Goal: Task Accomplishment & Management: Manage account settings

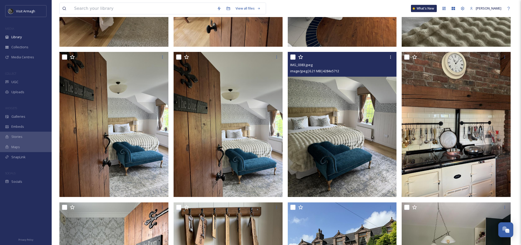
scroll to position [1461, 0]
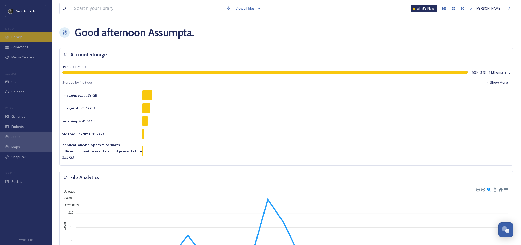
click at [22, 38] on span "Library" at bounding box center [16, 37] width 10 height 5
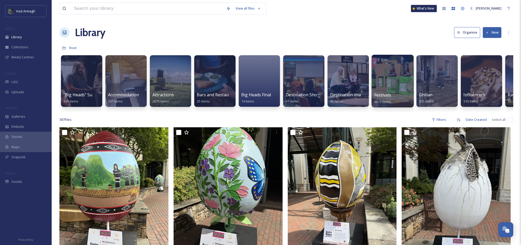
click at [392, 77] on div at bounding box center [392, 81] width 42 height 53
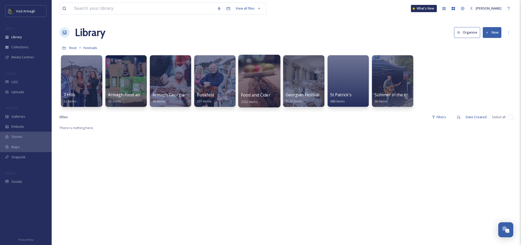
click at [264, 78] on div at bounding box center [259, 81] width 42 height 53
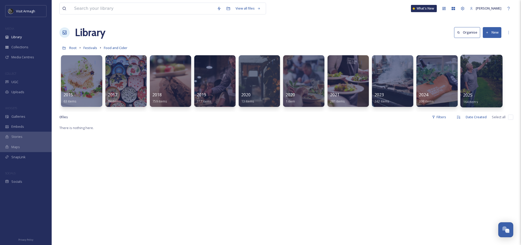
click at [467, 86] on div at bounding box center [481, 81] width 42 height 53
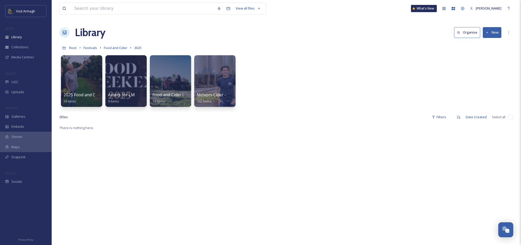
click at [497, 33] on button "New" at bounding box center [491, 32] width 19 height 11
click at [486, 46] on span "File Upload" at bounding box center [489, 44] width 17 height 5
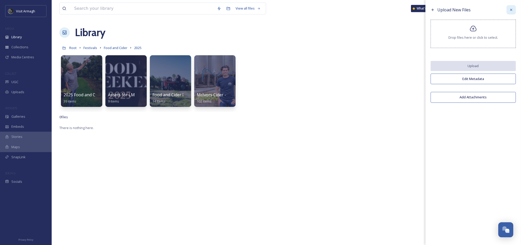
click at [510, 8] on icon at bounding box center [511, 10] width 4 height 4
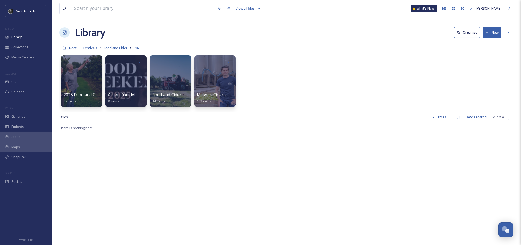
click at [495, 35] on button "New" at bounding box center [491, 32] width 19 height 11
click at [482, 66] on span "Folder" at bounding box center [486, 64] width 10 height 5
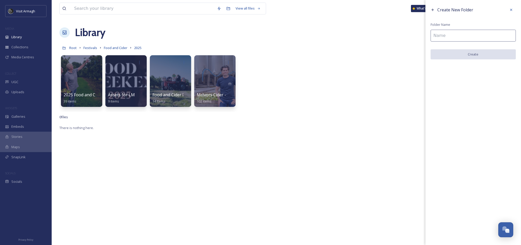
click at [440, 37] on input at bounding box center [472, 36] width 85 height 12
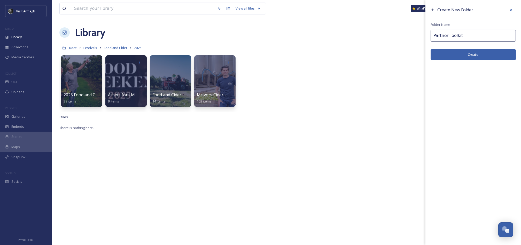
type input "Partner Toolkit"
click at [468, 55] on button "Create" at bounding box center [472, 54] width 85 height 11
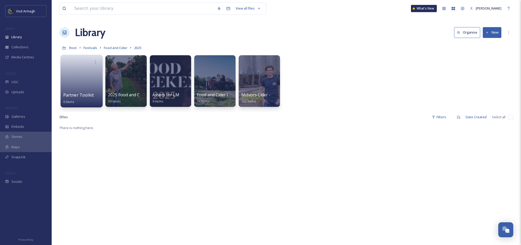
click at [72, 69] on link at bounding box center [81, 79] width 37 height 25
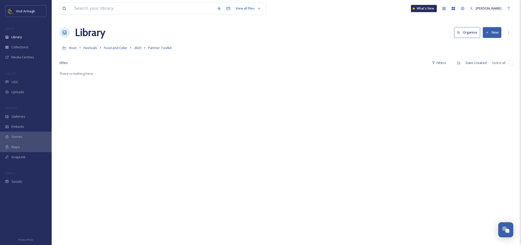
click at [489, 34] on button "New" at bounding box center [491, 32] width 19 height 11
click at [486, 63] on span "Folder" at bounding box center [486, 64] width 10 height 5
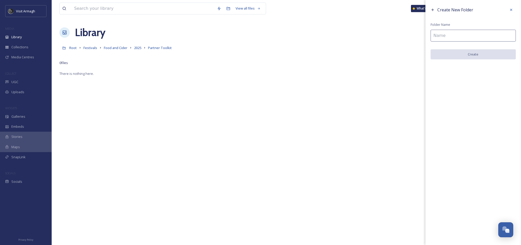
click at [438, 33] on input at bounding box center [472, 36] width 85 height 12
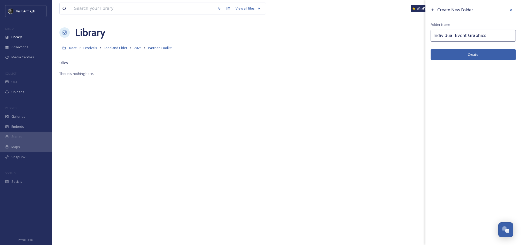
type input "Individual Event Graphics"
click at [478, 54] on button "Create" at bounding box center [472, 54] width 85 height 11
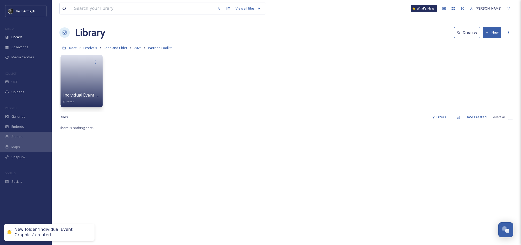
click at [74, 80] on link at bounding box center [81, 79] width 37 height 25
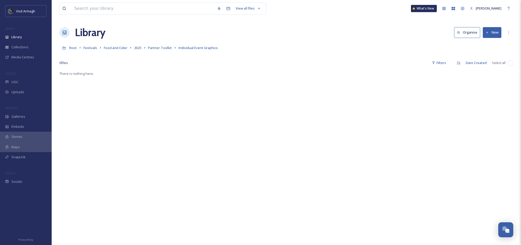
click at [488, 33] on icon at bounding box center [486, 32] width 3 height 3
click at [484, 44] on span "File Upload" at bounding box center [489, 44] width 17 height 5
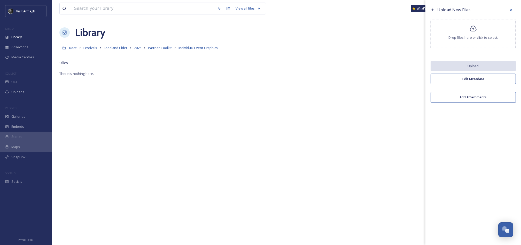
click at [471, 34] on div "Drop files here or click to select." at bounding box center [472, 34] width 85 height 28
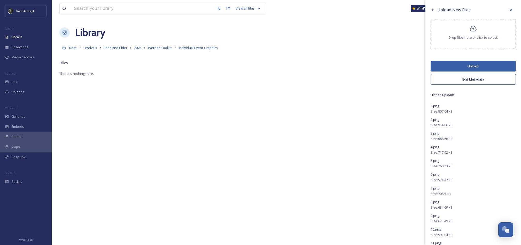
click at [477, 62] on button "Upload" at bounding box center [472, 66] width 85 height 11
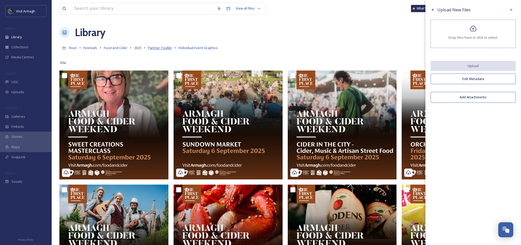
click at [160, 48] on span "Partner Toolkit" at bounding box center [160, 47] width 24 height 5
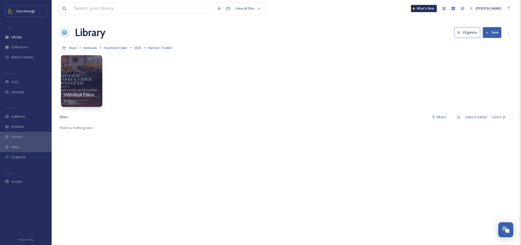
click at [496, 31] on button "New" at bounding box center [491, 32] width 19 height 11
click at [485, 45] on span "File Upload" at bounding box center [489, 44] width 17 height 5
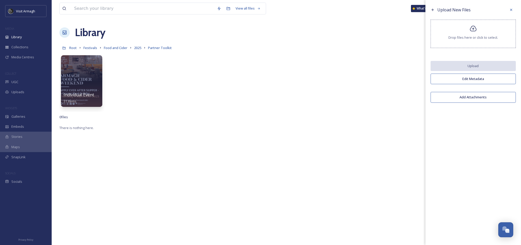
click at [476, 34] on div "Drop files here or click to select." at bounding box center [472, 34] width 85 height 28
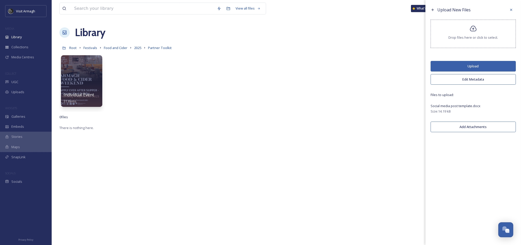
click at [466, 68] on button "Upload" at bounding box center [472, 66] width 85 height 11
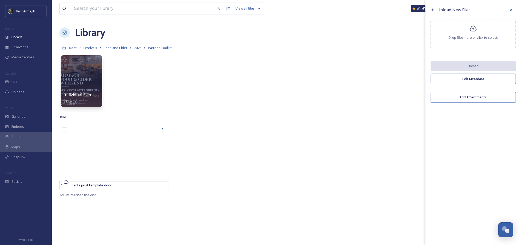
click at [473, 31] on icon at bounding box center [472, 29] width 7 height 6
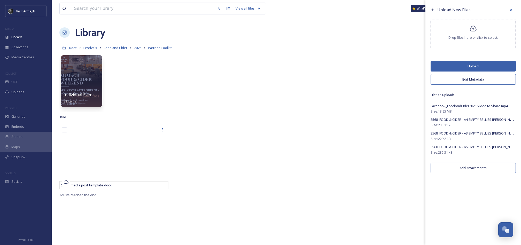
click at [454, 64] on button "Upload" at bounding box center [472, 66] width 85 height 11
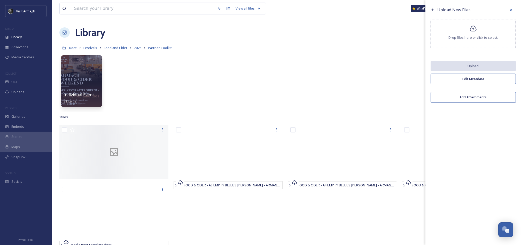
click at [498, 149] on div "Upload New Files Drop files here or click to select. Upload Edit Metadata Add A…" at bounding box center [472, 122] width 95 height 245
click at [468, 31] on div "Drop files here or click to select." at bounding box center [472, 34] width 85 height 28
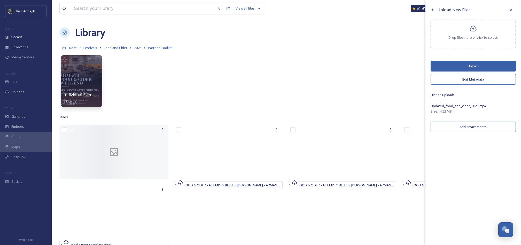
click at [485, 67] on button "Upload" at bounding box center [472, 66] width 85 height 11
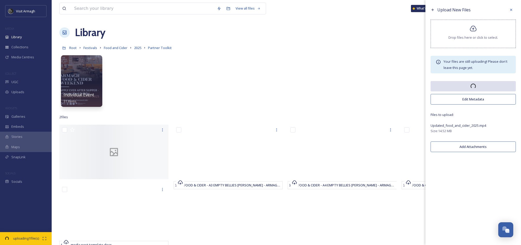
click at [372, 63] on div "Individual Event Graphics 31 items" at bounding box center [285, 82] width 453 height 59
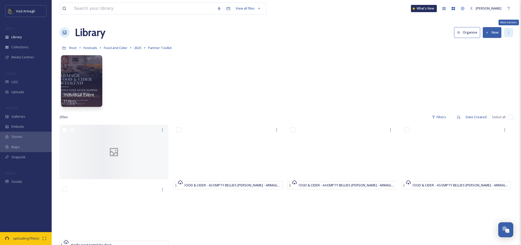
click at [509, 33] on icon at bounding box center [508, 32] width 4 height 4
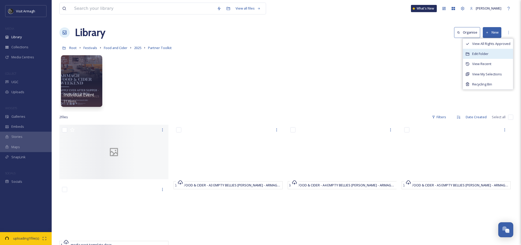
click at [485, 51] on span "Edit Folder" at bounding box center [480, 53] width 16 height 5
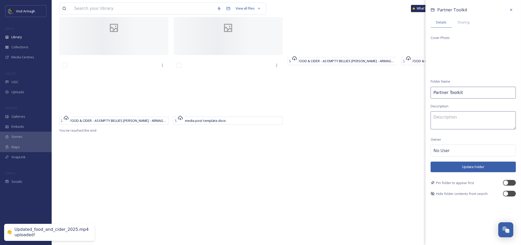
scroll to position [140, 0]
click at [465, 22] on span "Sharing" at bounding box center [463, 22] width 12 height 5
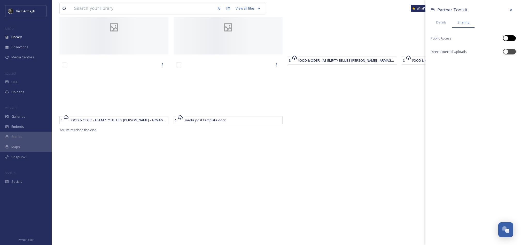
click at [511, 37] on div at bounding box center [511, 38] width 3 height 3
checkbox input "true"
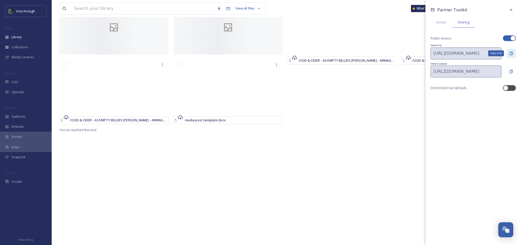
click at [510, 54] on icon at bounding box center [511, 53] width 4 height 4
click at [511, 10] on icon at bounding box center [511, 10] width 4 height 4
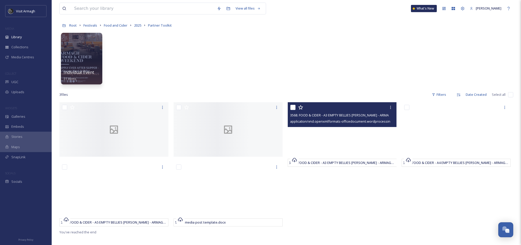
scroll to position [34, 0]
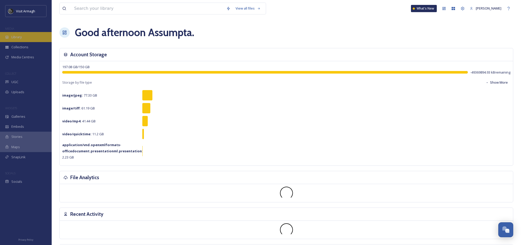
click at [5, 38] on icon at bounding box center [7, 37] width 4 height 4
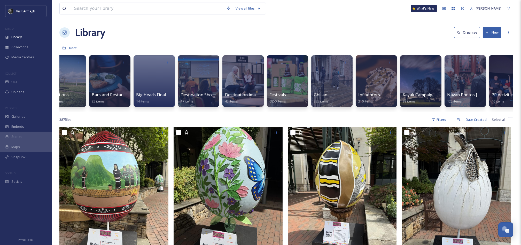
scroll to position [0, 117]
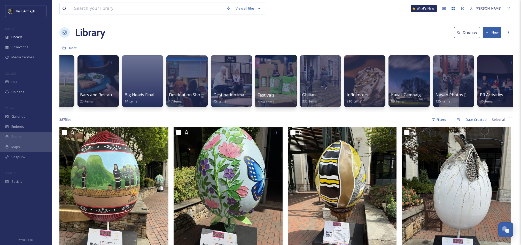
click at [279, 85] on div at bounding box center [275, 81] width 42 height 53
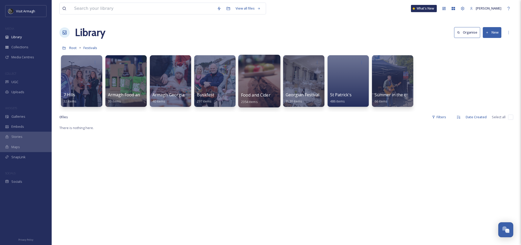
click at [255, 76] on div at bounding box center [259, 81] width 42 height 53
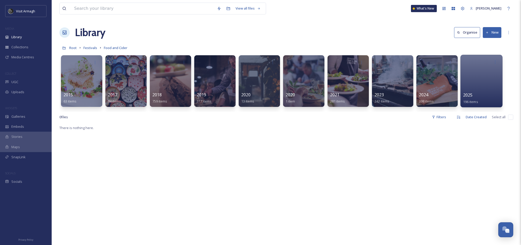
click at [471, 93] on span "2025" at bounding box center [468, 95] width 10 height 6
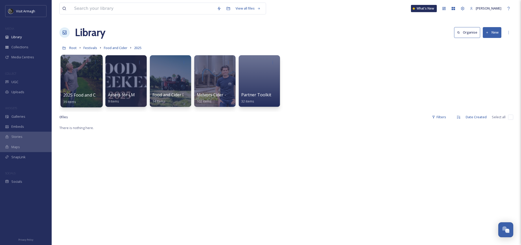
click at [76, 84] on div at bounding box center [81, 81] width 42 height 53
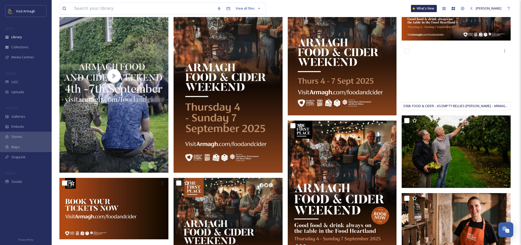
scroll to position [103, 0]
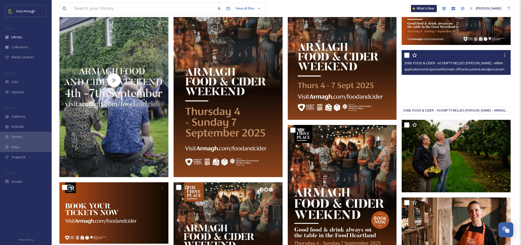
click at [407, 55] on input "checkbox" at bounding box center [406, 55] width 5 height 5
checkbox input "true"
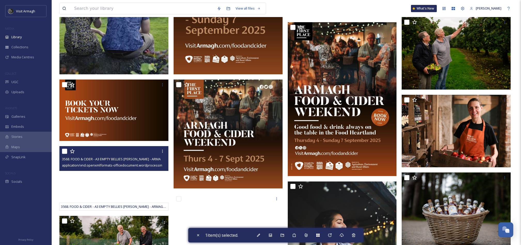
scroll to position [206, 0]
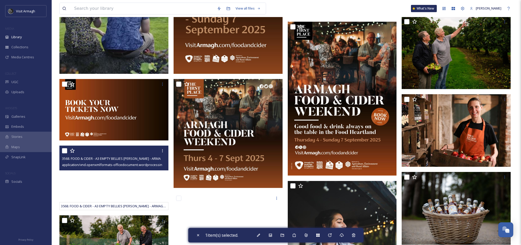
click at [64, 148] on input "checkbox" at bounding box center [64, 150] width 5 height 5
checkbox input "true"
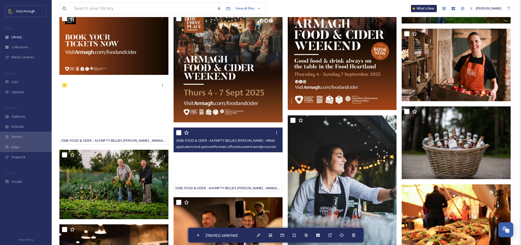
scroll to position [275, 0]
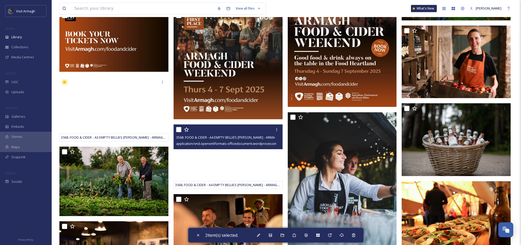
click at [179, 128] on input "checkbox" at bounding box center [178, 129] width 5 height 5
checkbox input "true"
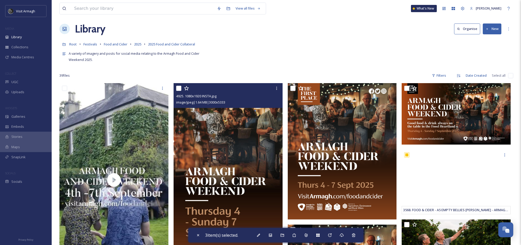
scroll to position [0, 0]
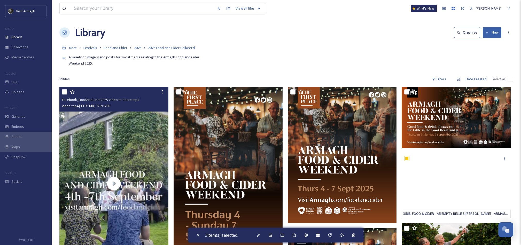
click at [64, 91] on input "checkbox" at bounding box center [64, 91] width 5 height 5
checkbox input "true"
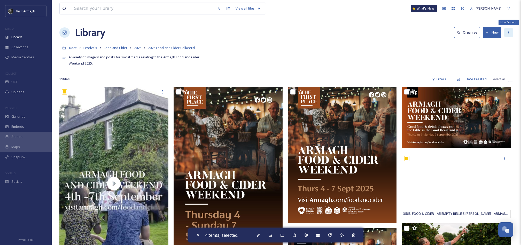
click at [506, 31] on icon at bounding box center [508, 32] width 4 height 4
click at [365, 63] on div "A variety of imagery and posts for social media relating to the Armagh Food and…" at bounding box center [285, 60] width 453 height 14
click at [343, 234] on icon at bounding box center [341, 235] width 4 height 4
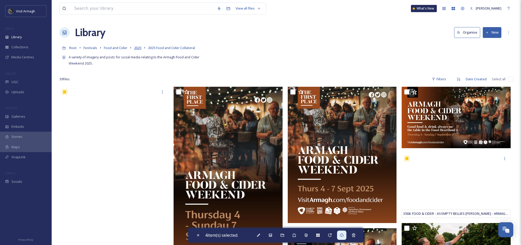
click at [139, 48] on span "2025" at bounding box center [137, 47] width 7 height 5
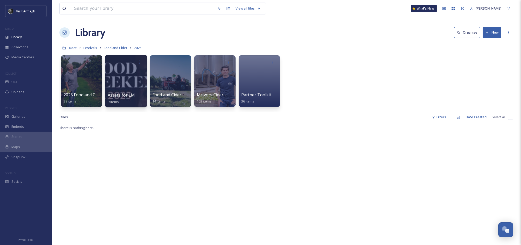
click at [130, 87] on div at bounding box center [126, 81] width 42 height 53
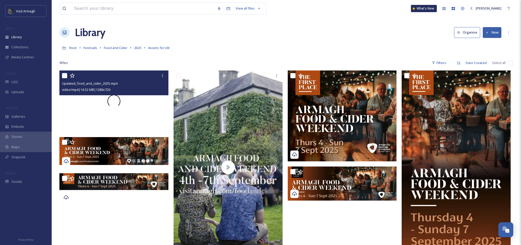
click at [118, 101] on span at bounding box center [114, 101] width 14 height 14
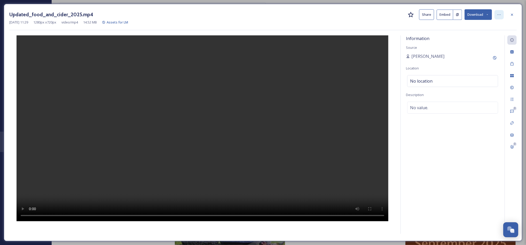
click at [499, 13] on icon at bounding box center [499, 15] width 4 height 4
click at [475, 10] on button "Download" at bounding box center [477, 14] width 27 height 11
click at [463, 28] on span "Download Original (1280 x 720)" at bounding box center [464, 26] width 47 height 5
click at [515, 12] on div at bounding box center [511, 14] width 9 height 9
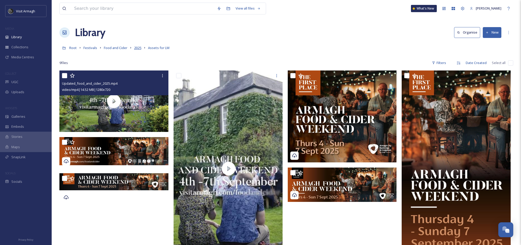
click at [139, 46] on span "2025" at bounding box center [137, 47] width 7 height 5
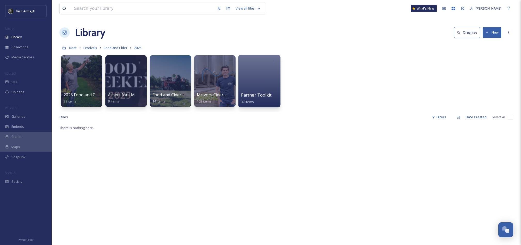
click at [251, 77] on div at bounding box center [259, 81] width 42 height 53
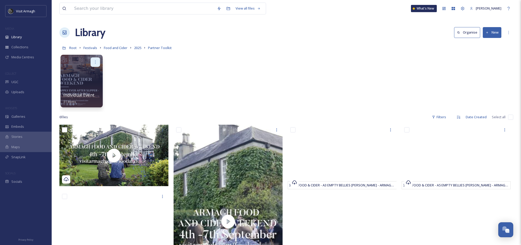
click at [96, 63] on icon at bounding box center [95, 62] width 4 height 4
click at [87, 73] on span "Edit / Share" at bounding box center [83, 73] width 18 height 5
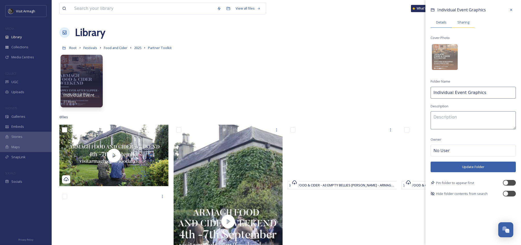
click at [465, 24] on span "Sharing" at bounding box center [463, 22] width 12 height 5
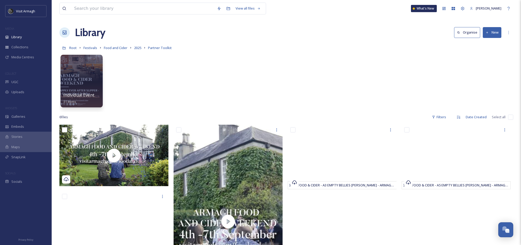
click at [262, 78] on div "Individual Event Graphics 31 items" at bounding box center [285, 82] width 453 height 59
click at [134, 46] on span "2025" at bounding box center [137, 47] width 7 height 5
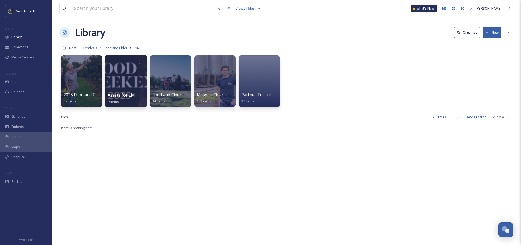
click at [125, 82] on div at bounding box center [126, 81] width 42 height 53
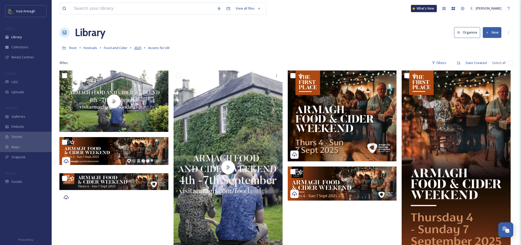
click at [138, 47] on span "2025" at bounding box center [137, 47] width 7 height 5
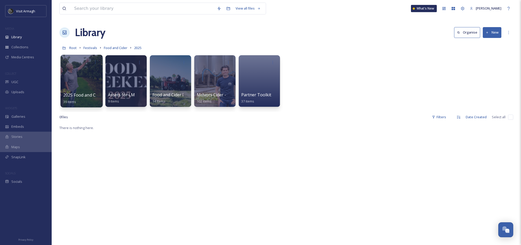
click at [79, 76] on div at bounding box center [81, 81] width 42 height 53
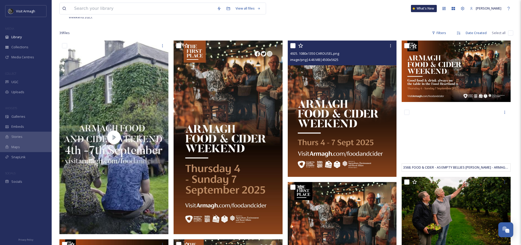
scroll to position [34, 0]
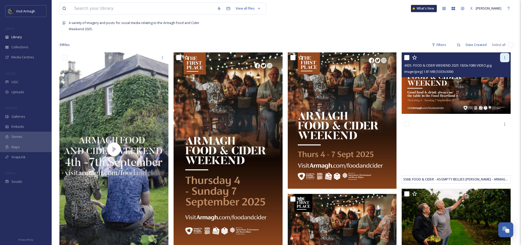
click at [504, 57] on icon at bounding box center [504, 57] width 4 height 4
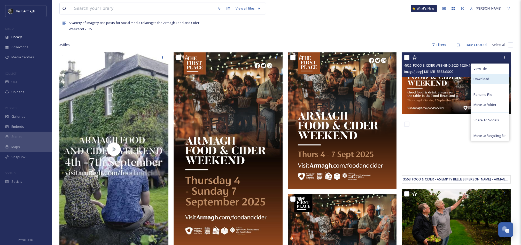
click at [489, 78] on div "Download" at bounding box center [489, 79] width 38 height 10
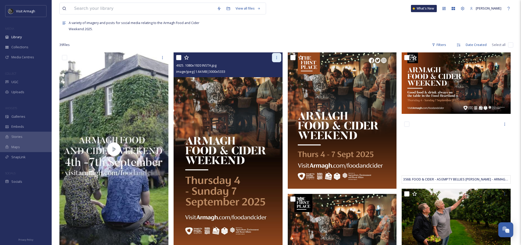
click at [275, 60] on div at bounding box center [276, 57] width 9 height 9
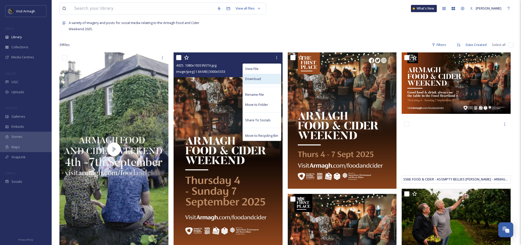
click at [260, 78] on span "Download" at bounding box center [253, 78] width 16 height 5
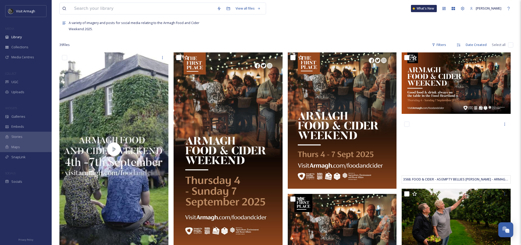
click at [323, 29] on div "A variety of imagery and posts for social media relating to the Armagh Food and…" at bounding box center [285, 25] width 453 height 14
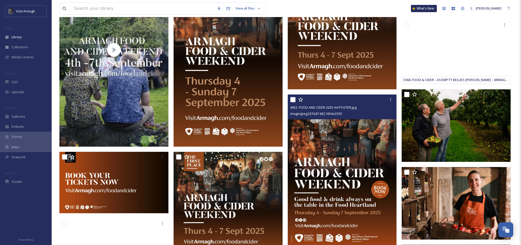
scroll to position [172, 0]
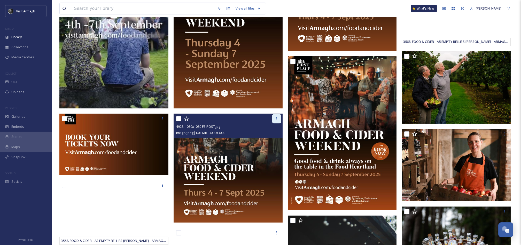
click at [274, 118] on icon at bounding box center [276, 119] width 4 height 4
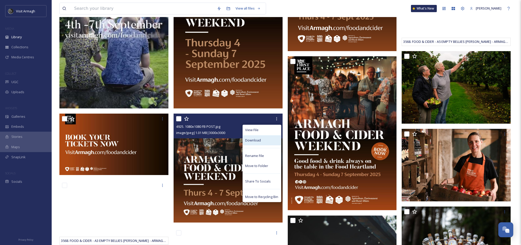
click at [259, 140] on span "Download" at bounding box center [253, 140] width 16 height 5
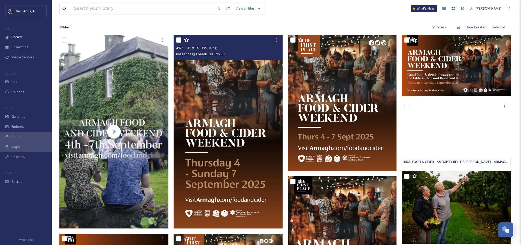
scroll to position [0, 0]
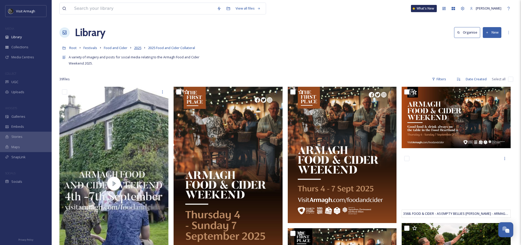
click at [136, 48] on span "2025" at bounding box center [137, 47] width 7 height 5
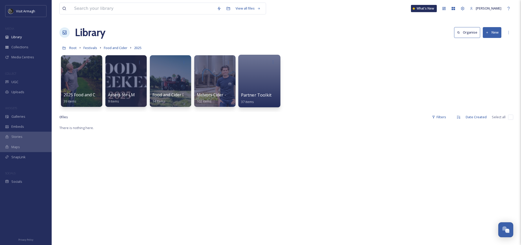
click at [258, 82] on div at bounding box center [259, 81] width 42 height 53
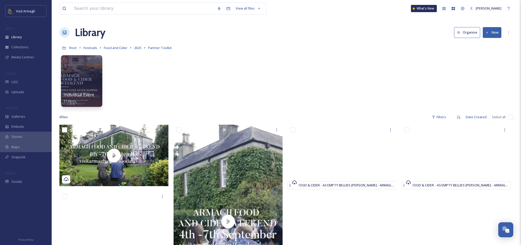
click at [497, 35] on button "New" at bounding box center [491, 32] width 19 height 11
click at [484, 47] on span "File Upload" at bounding box center [489, 44] width 17 height 5
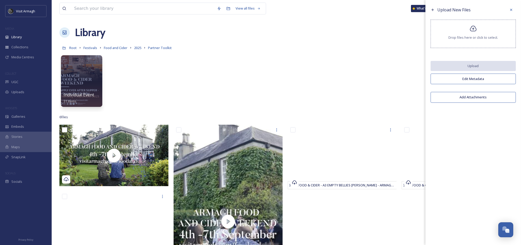
click at [469, 29] on icon at bounding box center [472, 29] width 7 height 6
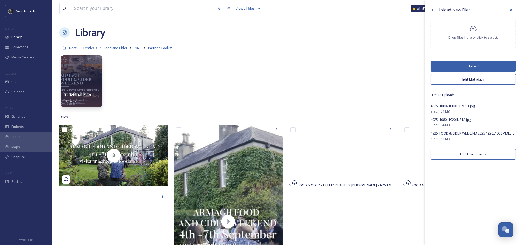
click at [475, 67] on button "Upload" at bounding box center [472, 66] width 85 height 11
